Goal: Contribute content: Contribute content

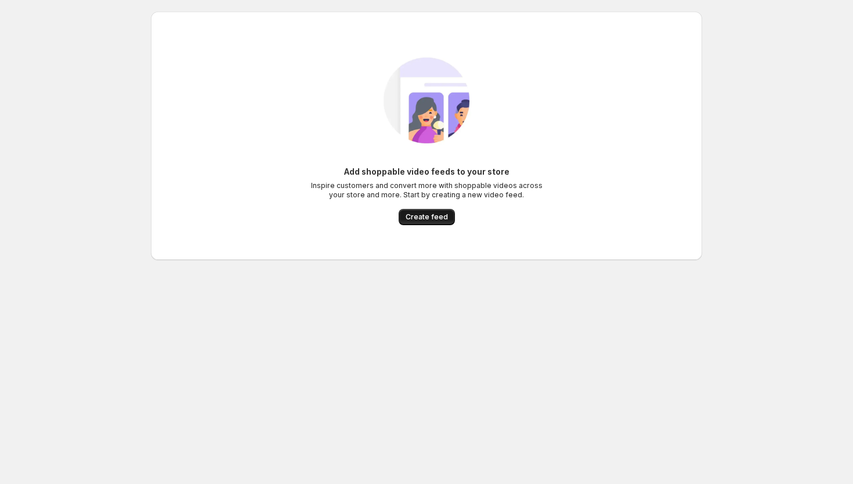
click at [435, 217] on span "Create feed" at bounding box center [427, 216] width 42 height 9
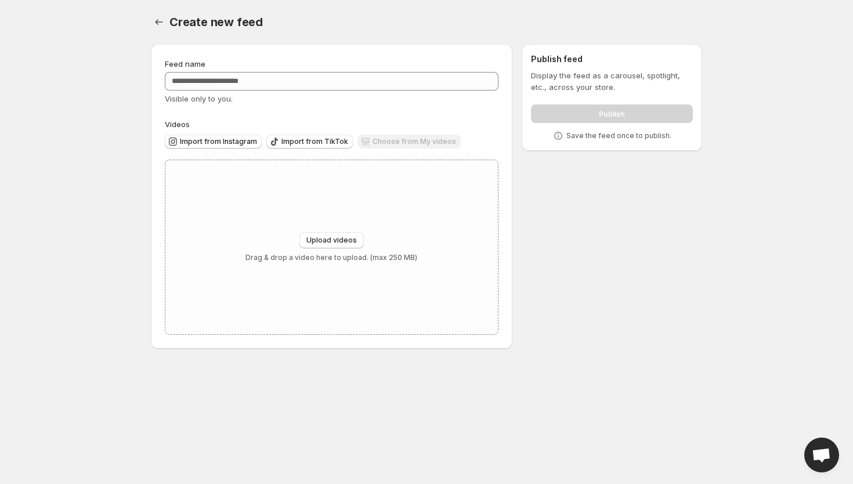
click at [405, 139] on div "Choose from My videos" at bounding box center [409, 143] width 103 height 16
click at [333, 236] on button "Upload videos" at bounding box center [332, 240] width 64 height 16
type input "**********"
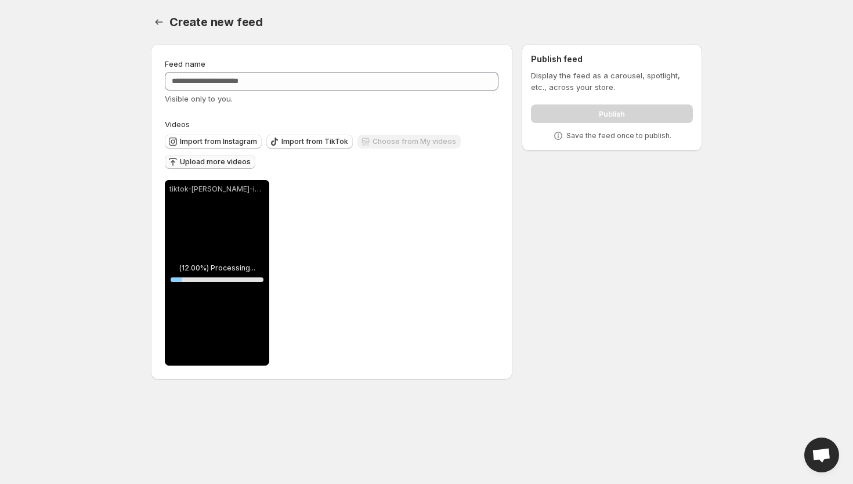
click at [231, 163] on span "Upload more videos" at bounding box center [215, 161] width 71 height 9
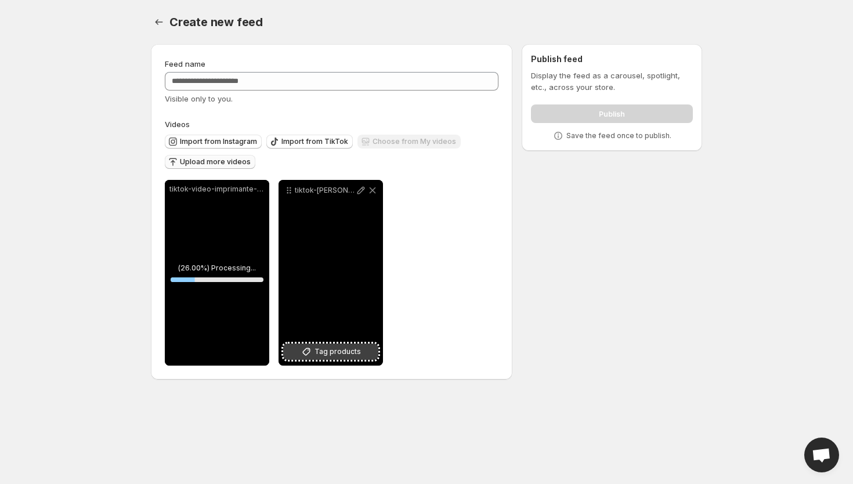
click at [332, 356] on span "Tag products" at bounding box center [338, 352] width 46 height 12
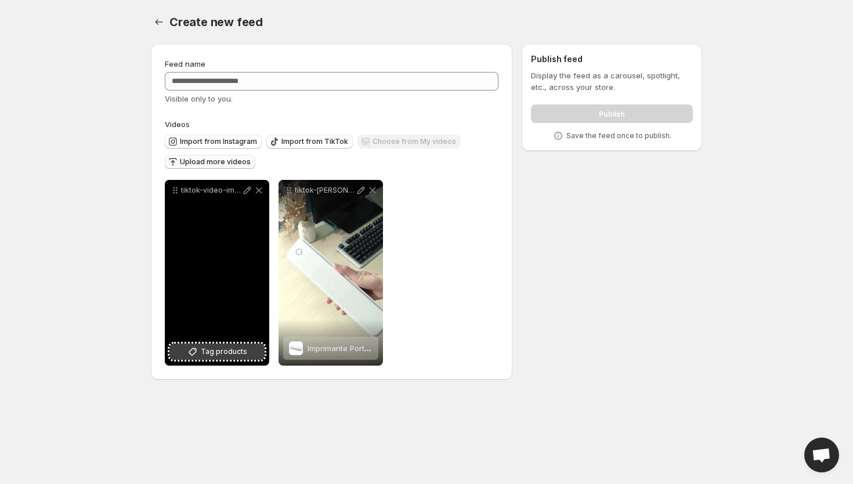
click at [218, 352] on span "Tag products" at bounding box center [224, 352] width 46 height 12
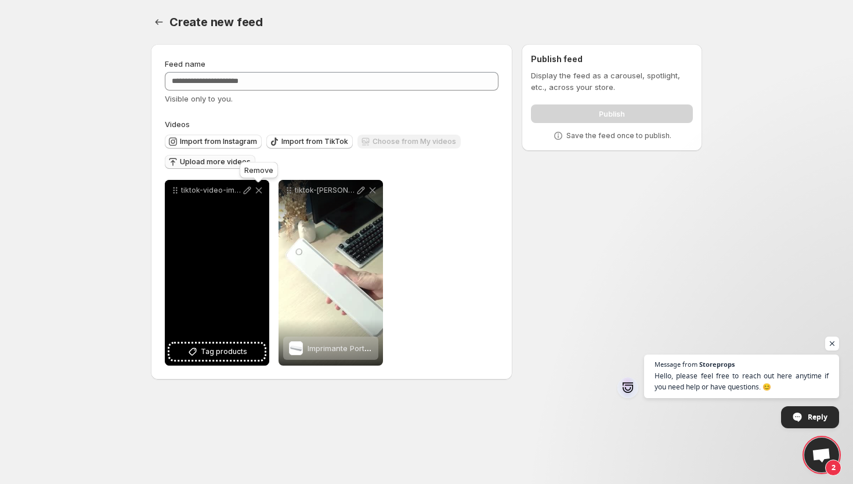
click at [261, 192] on icon at bounding box center [259, 191] width 12 height 12
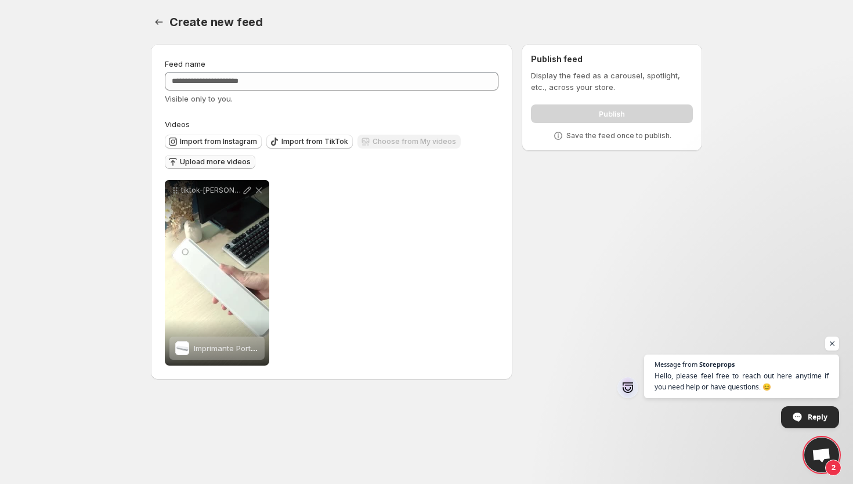
click at [221, 162] on span "Upload more videos" at bounding box center [215, 161] width 71 height 9
click at [209, 159] on span "Upload more videos" at bounding box center [215, 161] width 71 height 9
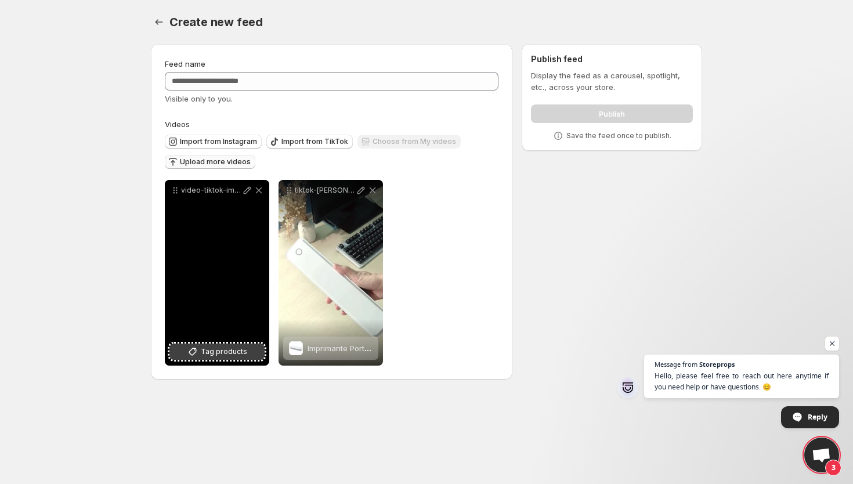
click at [204, 347] on span "Tag products" at bounding box center [224, 352] width 46 height 12
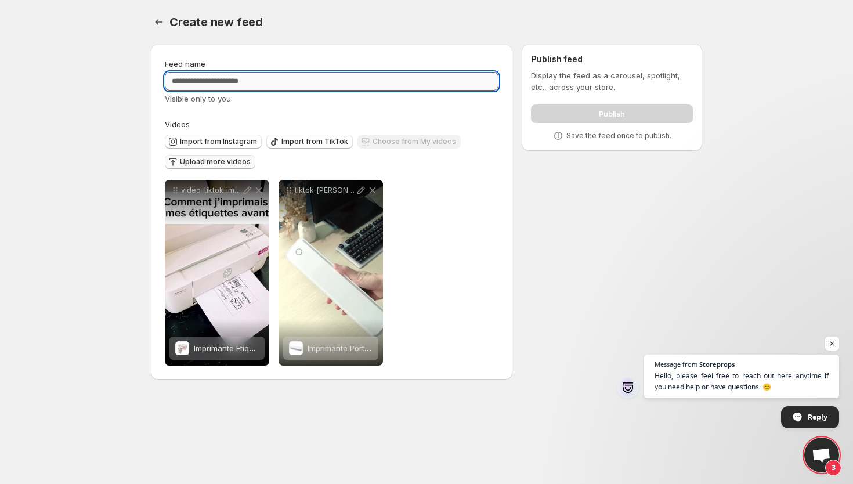
click at [294, 80] on input "Feed name" at bounding box center [332, 81] width 334 height 19
type input "**********"
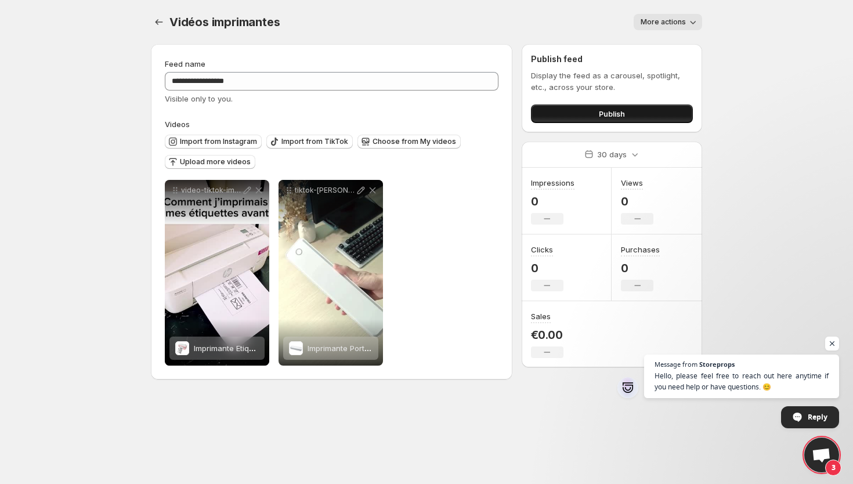
click at [585, 109] on button "Publish" at bounding box center [612, 113] width 162 height 19
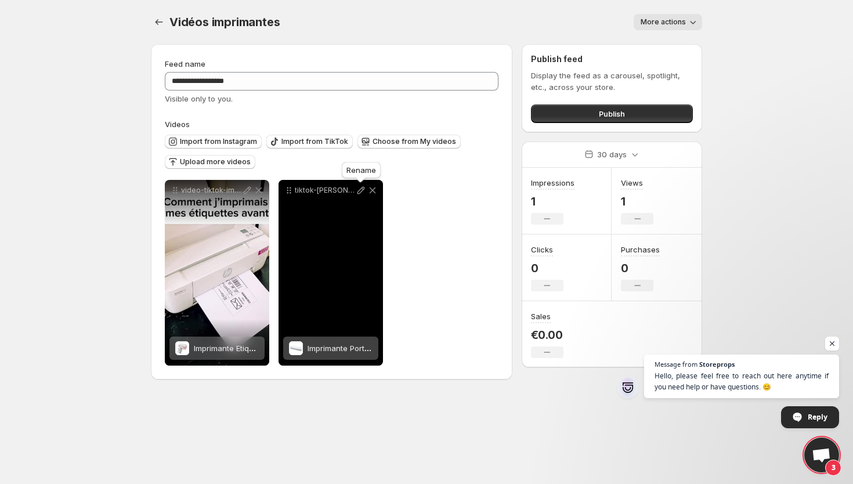
click at [359, 193] on icon at bounding box center [361, 191] width 12 height 12
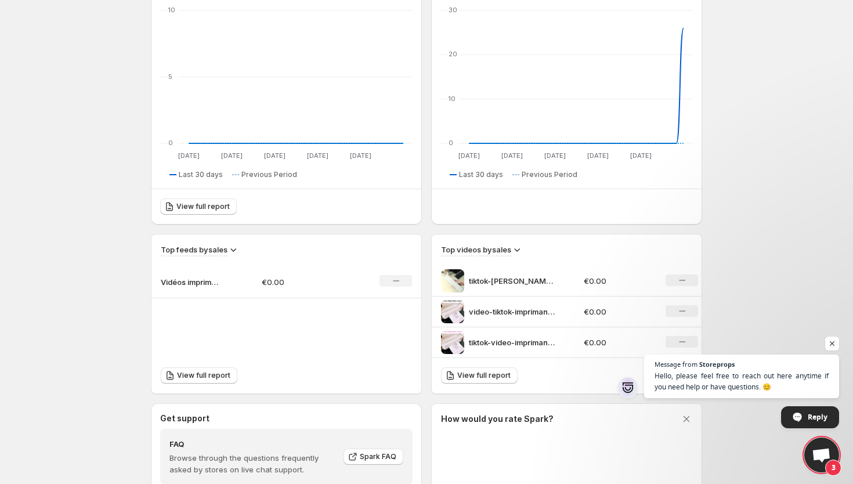
scroll to position [174, 0]
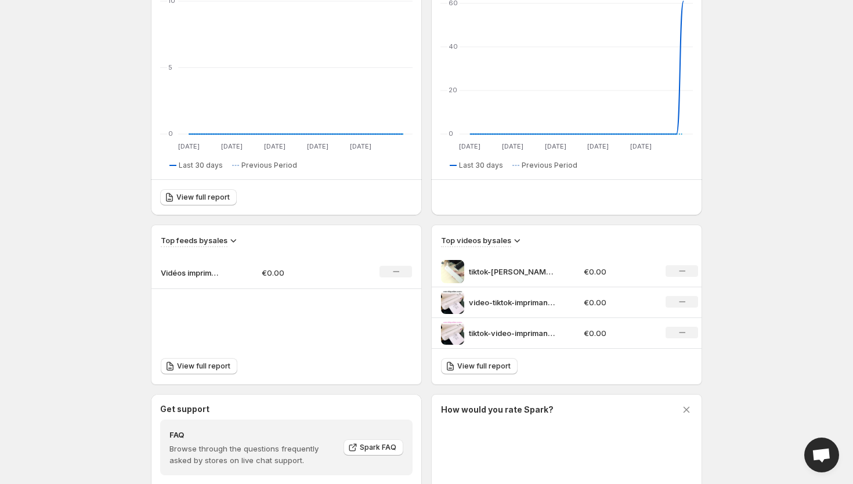
scroll to position [277, 0]
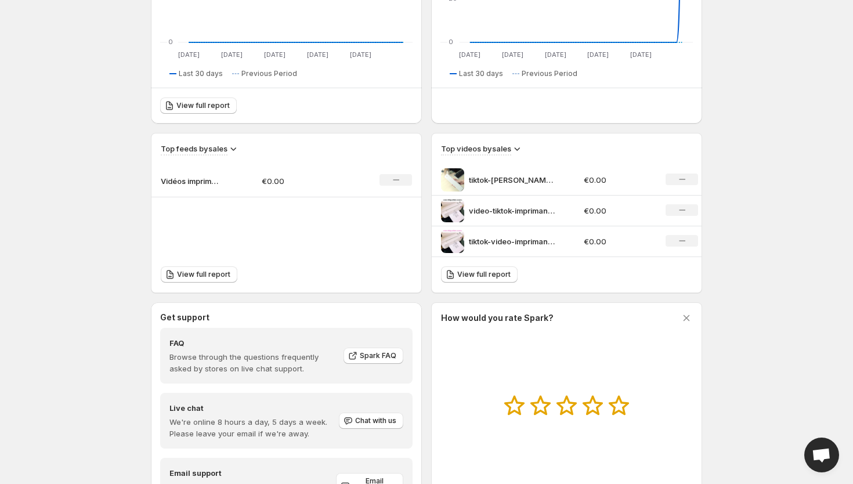
click at [199, 182] on p "Vidéos imprimantes" at bounding box center [190, 181] width 58 height 12
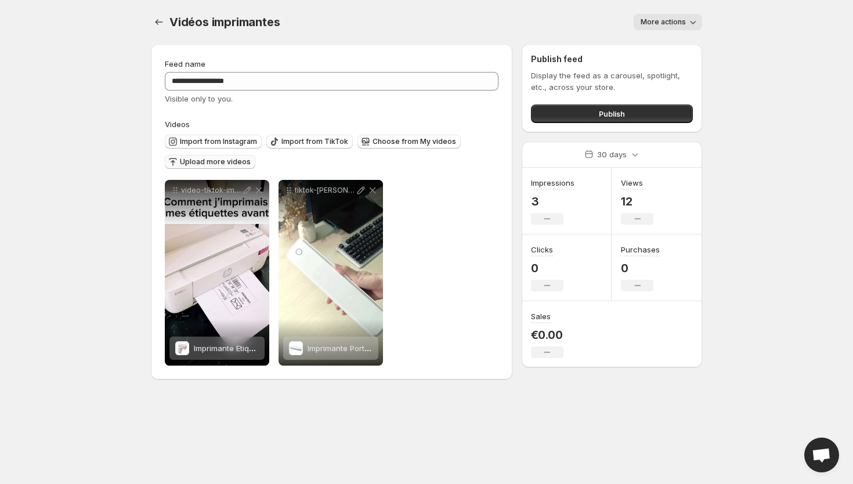
click at [228, 164] on span "Upload more videos" at bounding box center [215, 161] width 71 height 9
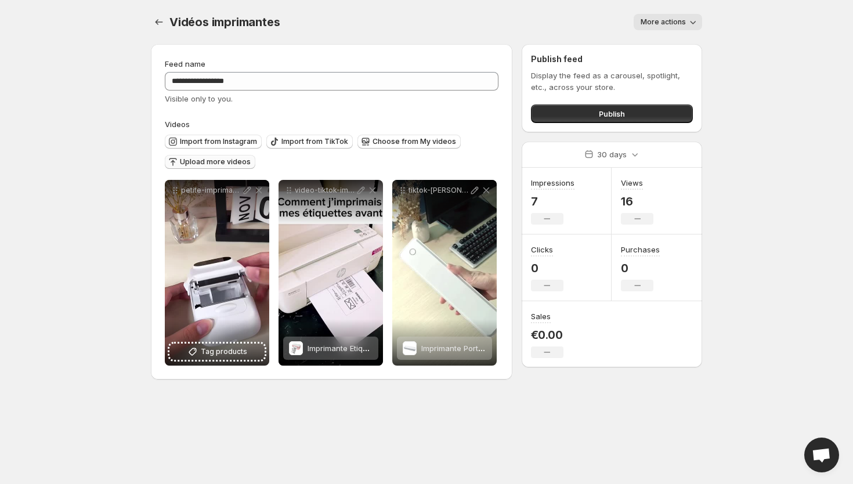
click at [214, 161] on span "Upload more videos" at bounding box center [215, 161] width 71 height 9
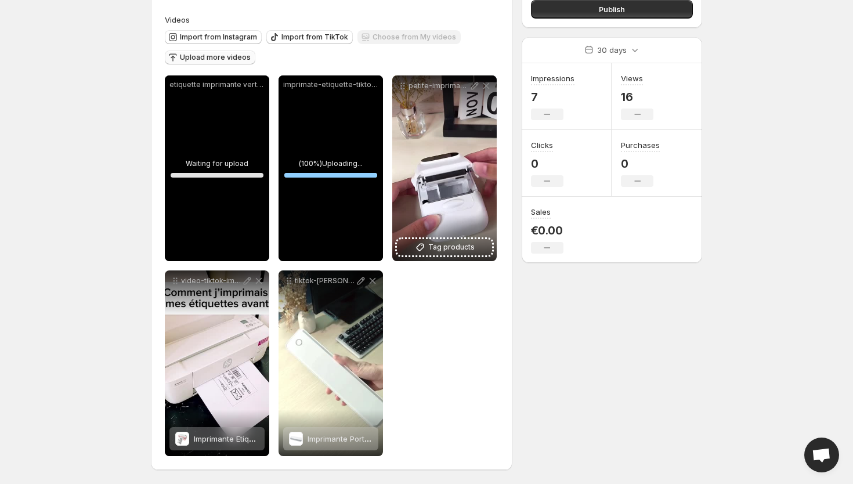
scroll to position [105, 0]
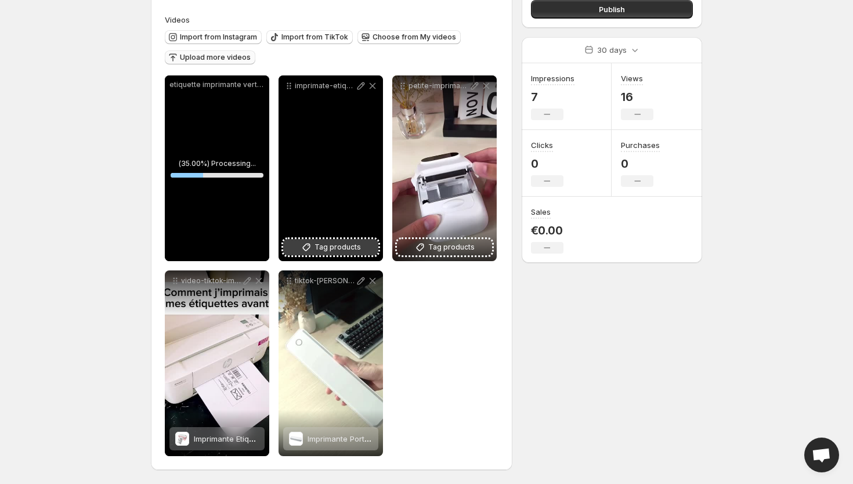
click at [347, 247] on span "Tag products" at bounding box center [338, 247] width 46 height 12
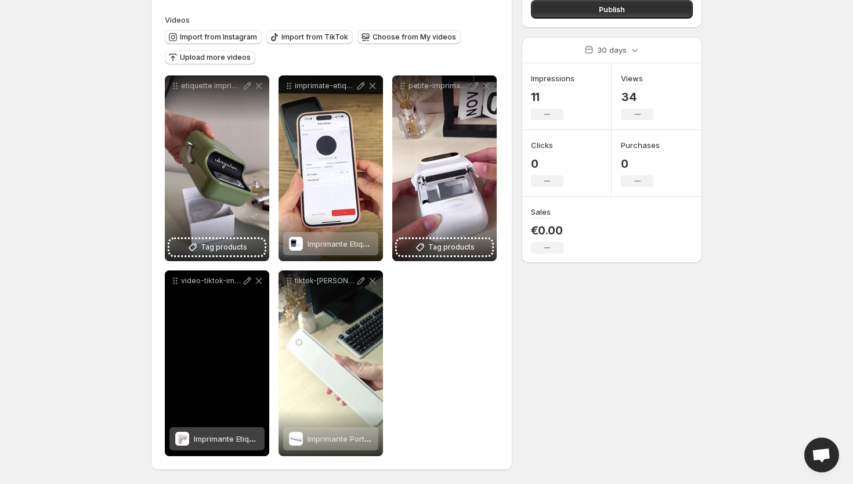
click at [213, 438] on span "Imprimante Etiquettes Thermique Bluetooth - Édition Rose - Grand Format" at bounding box center [327, 438] width 266 height 9
